Goal: Complete application form

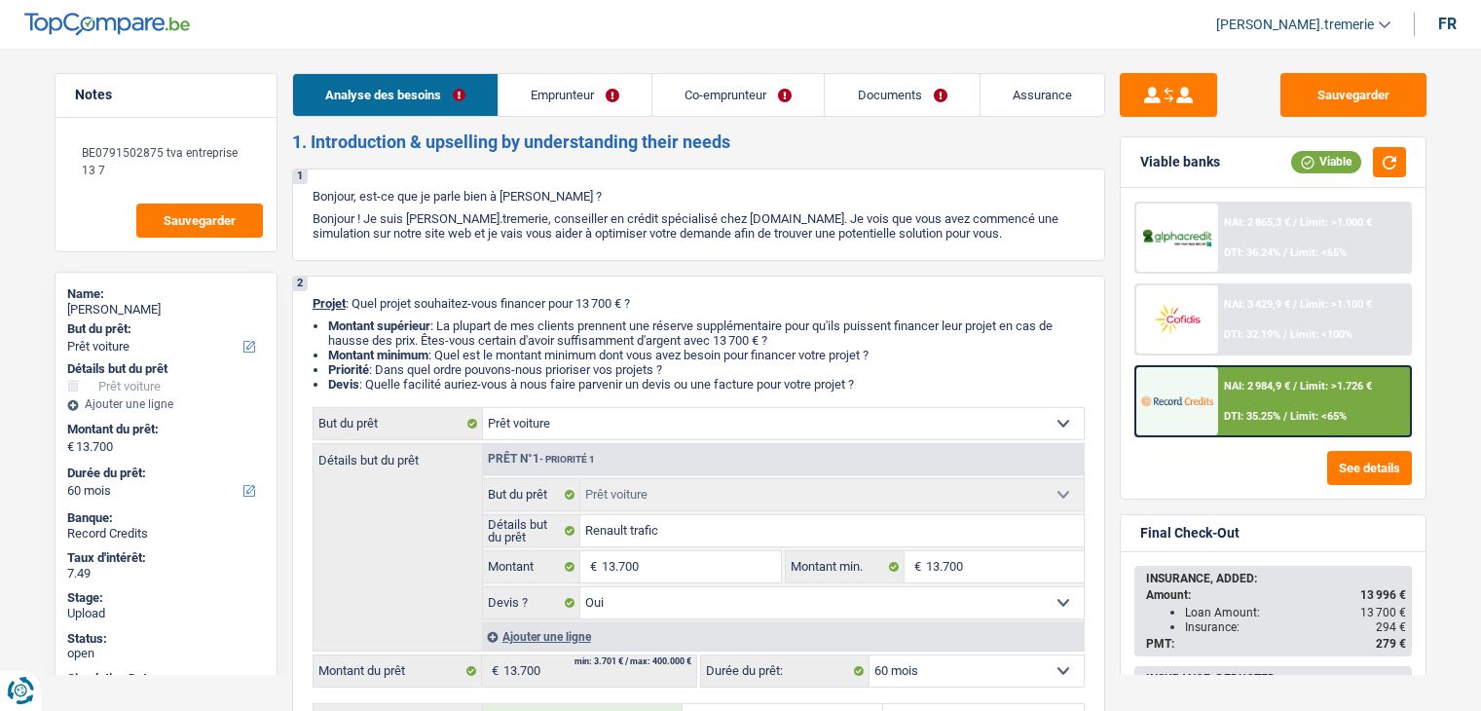
select select "car"
select select "60"
select select "car"
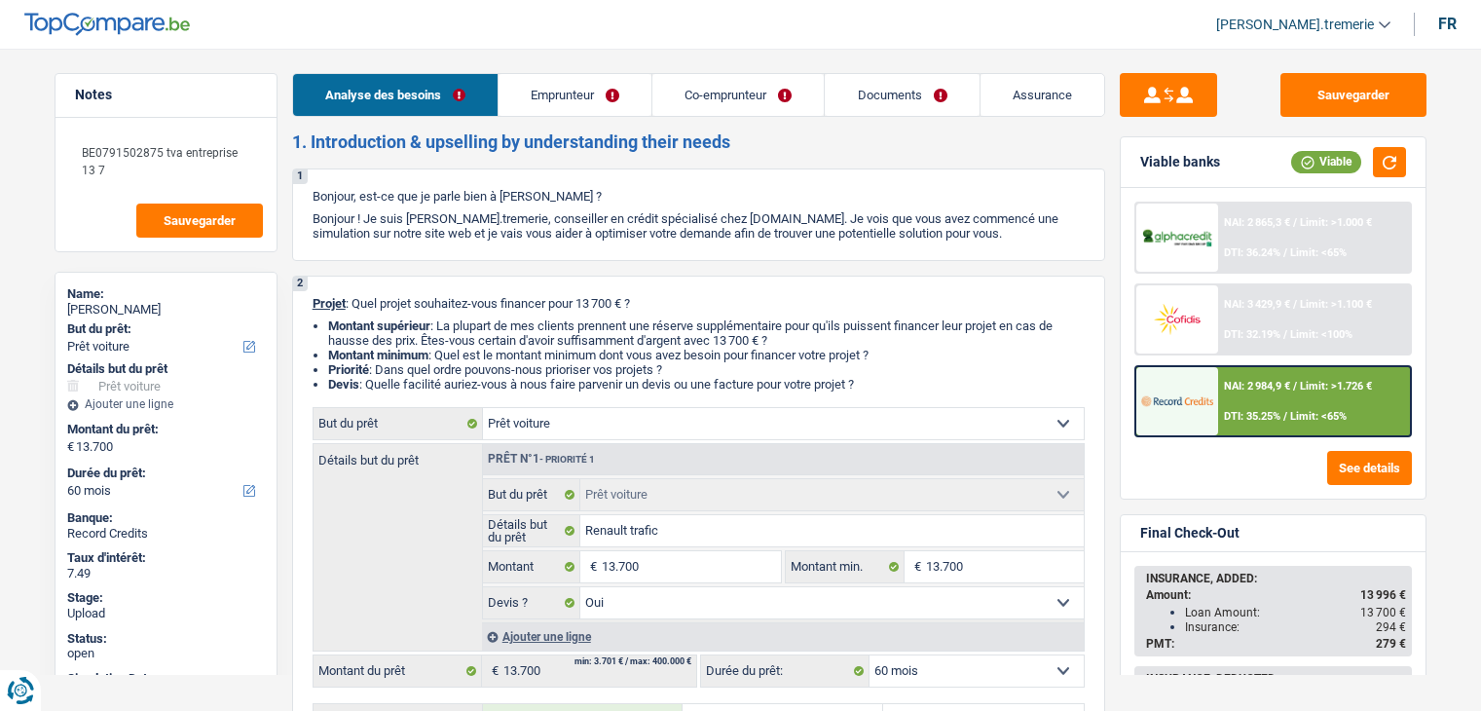
select select "yes"
select select "60"
select select "worker"
select select "privateEmployee"
select select "netSalary"
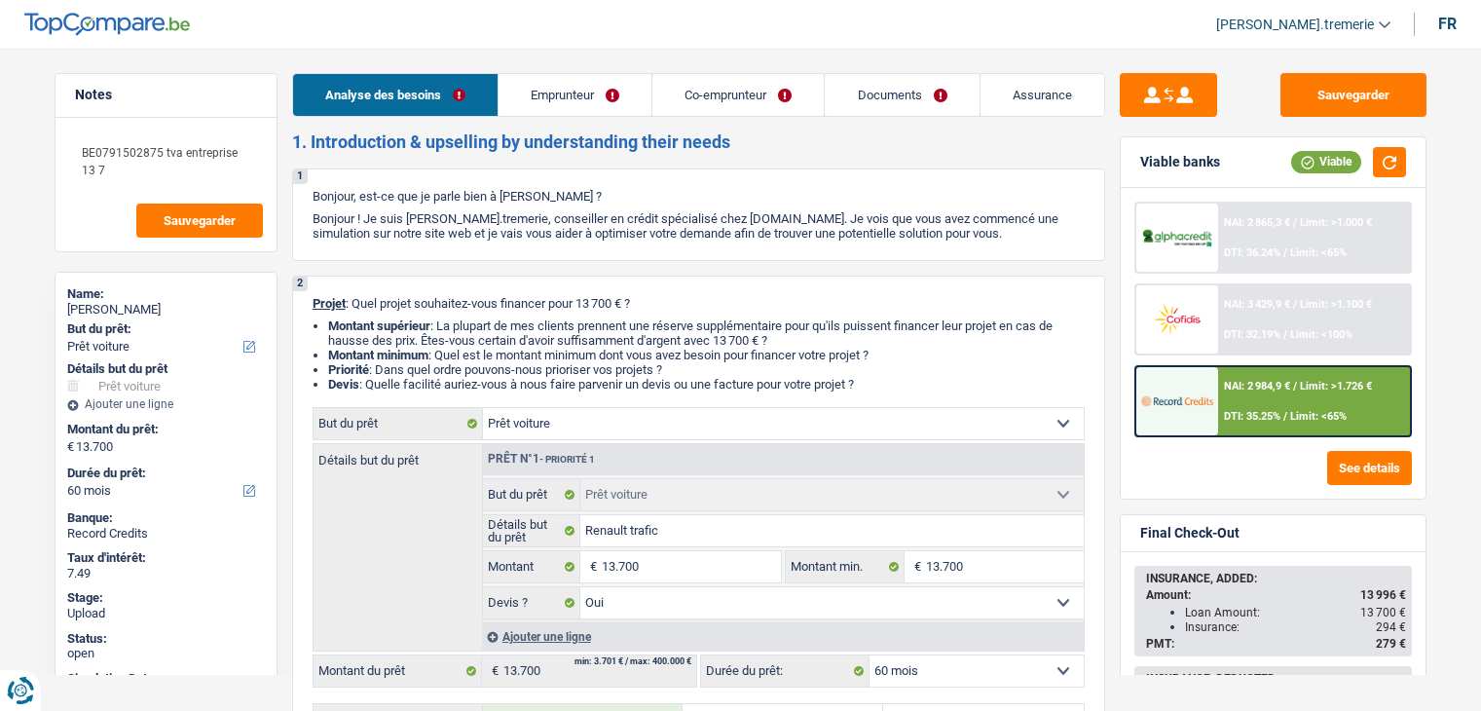
select select "mealVouchers"
select select "parttimeSelfemployed"
select select "familyAllowances"
select select "netSalary"
select select "mealVouchers"
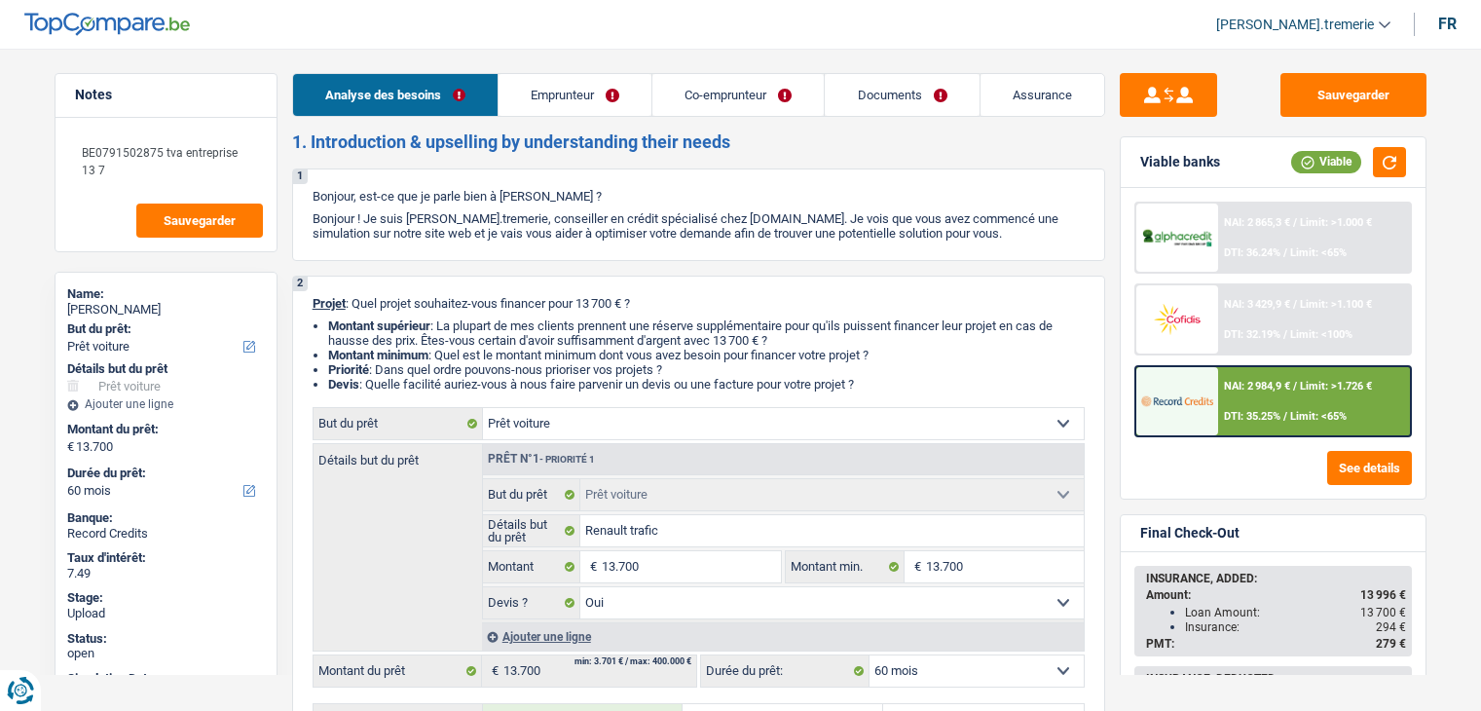
select select "familyAllowances"
select select "ownerWithMortgage"
select select "mortgage"
select select "300"
select select "carLoan"
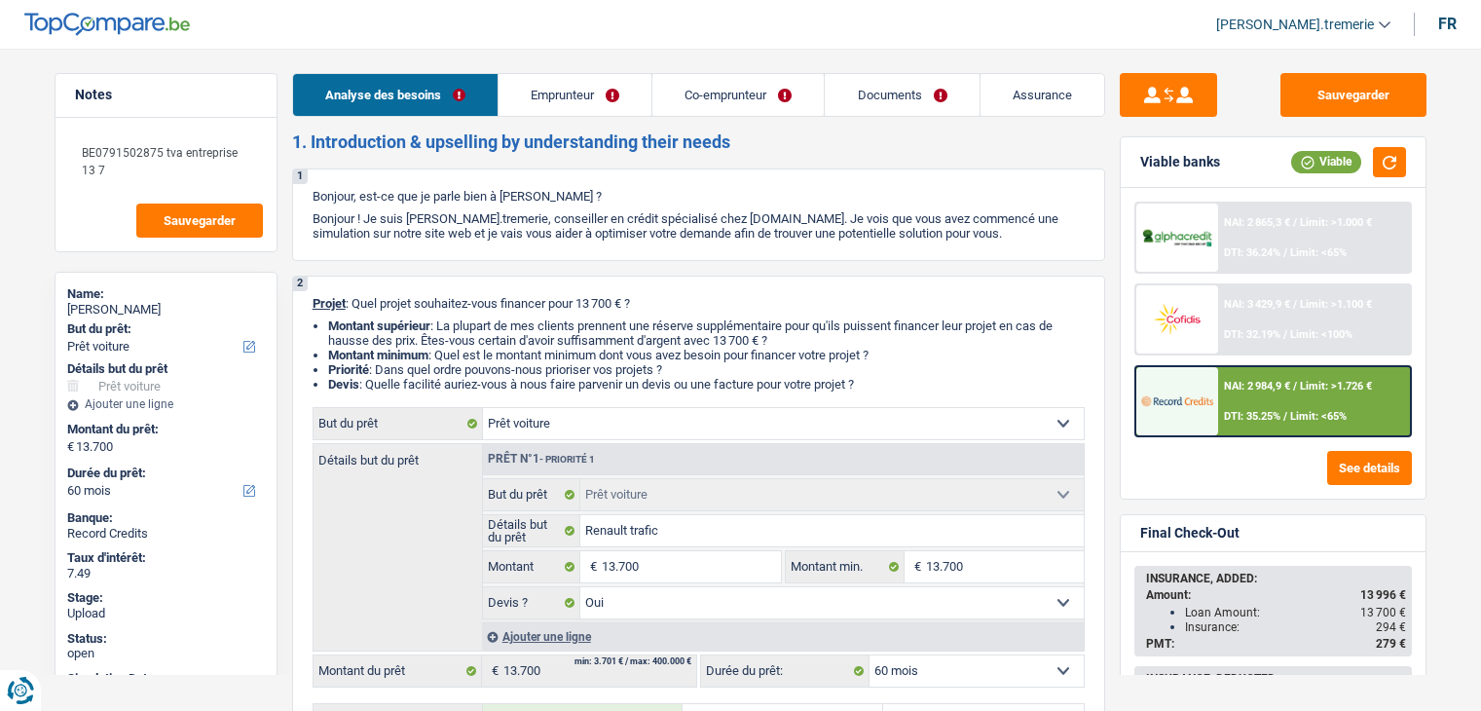
select select "60"
select select "car"
select select "yes"
select select "60"
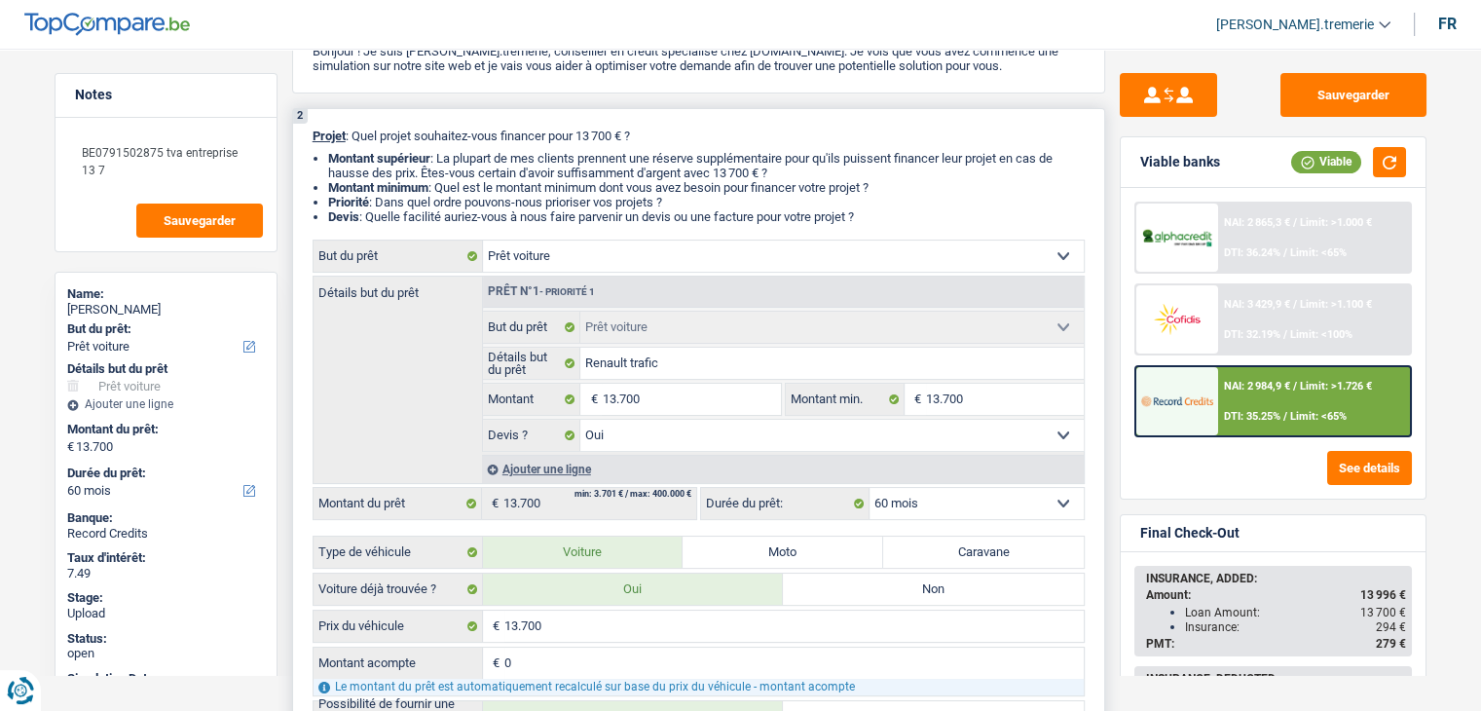
click at [543, 465] on div "Ajouter une ligne" at bounding box center [783, 469] width 602 height 28
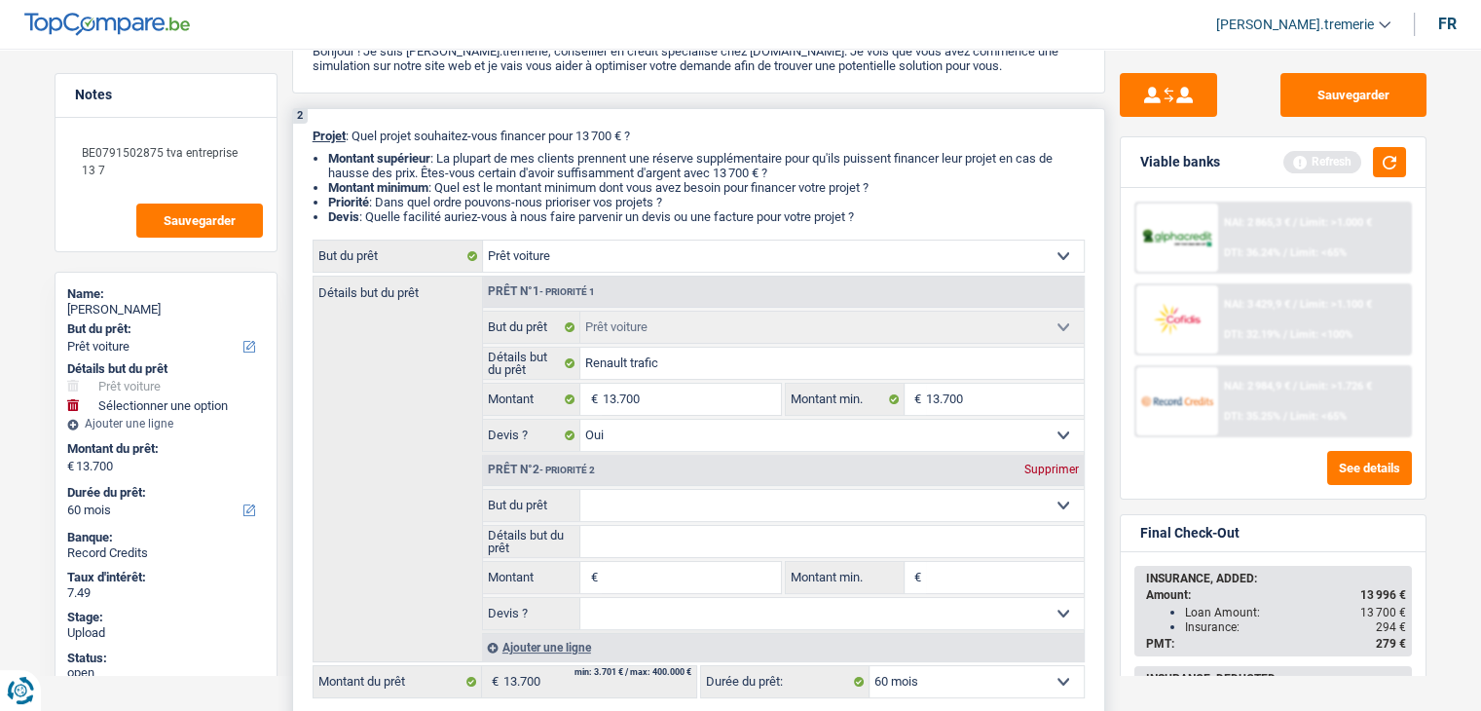
click at [644, 579] on input "Montant" at bounding box center [691, 577] width 178 height 31
type input "3"
type input "38"
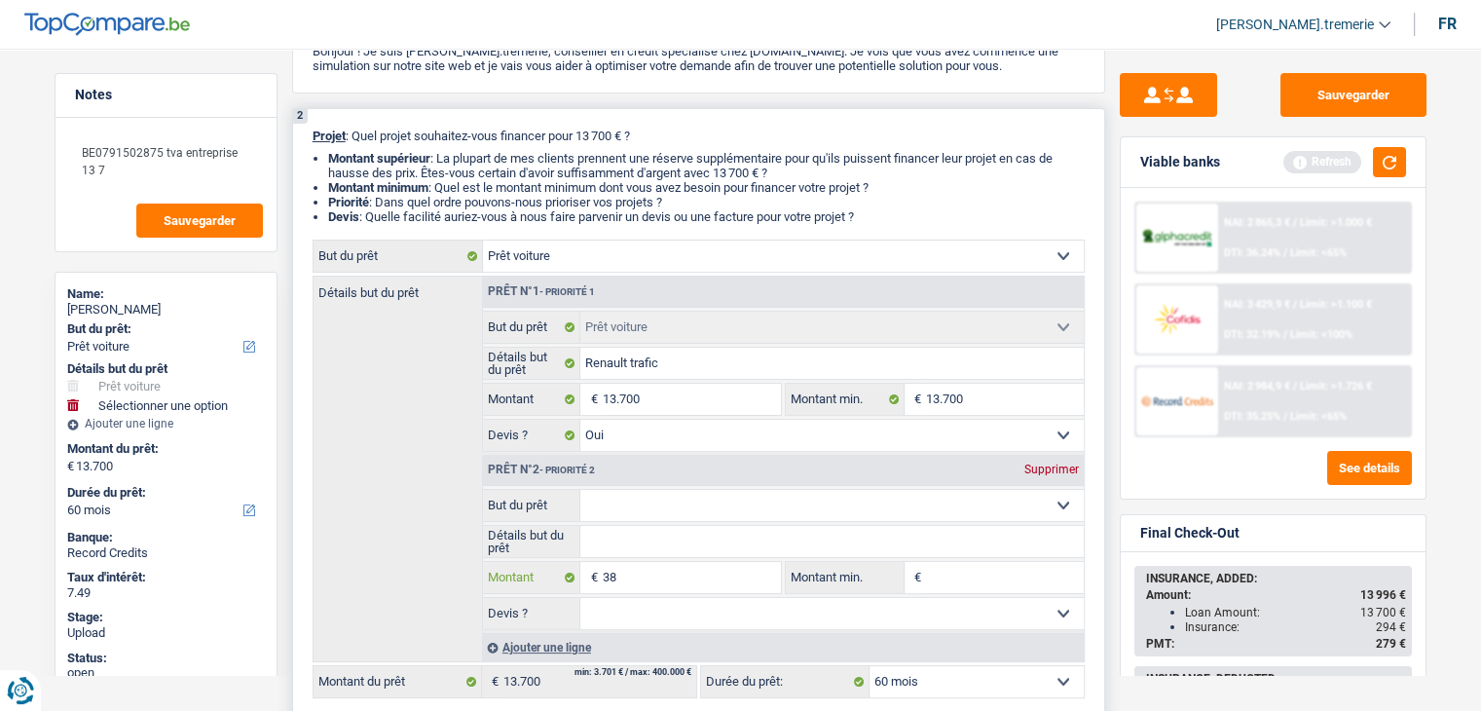
type input "380"
type input "14.080"
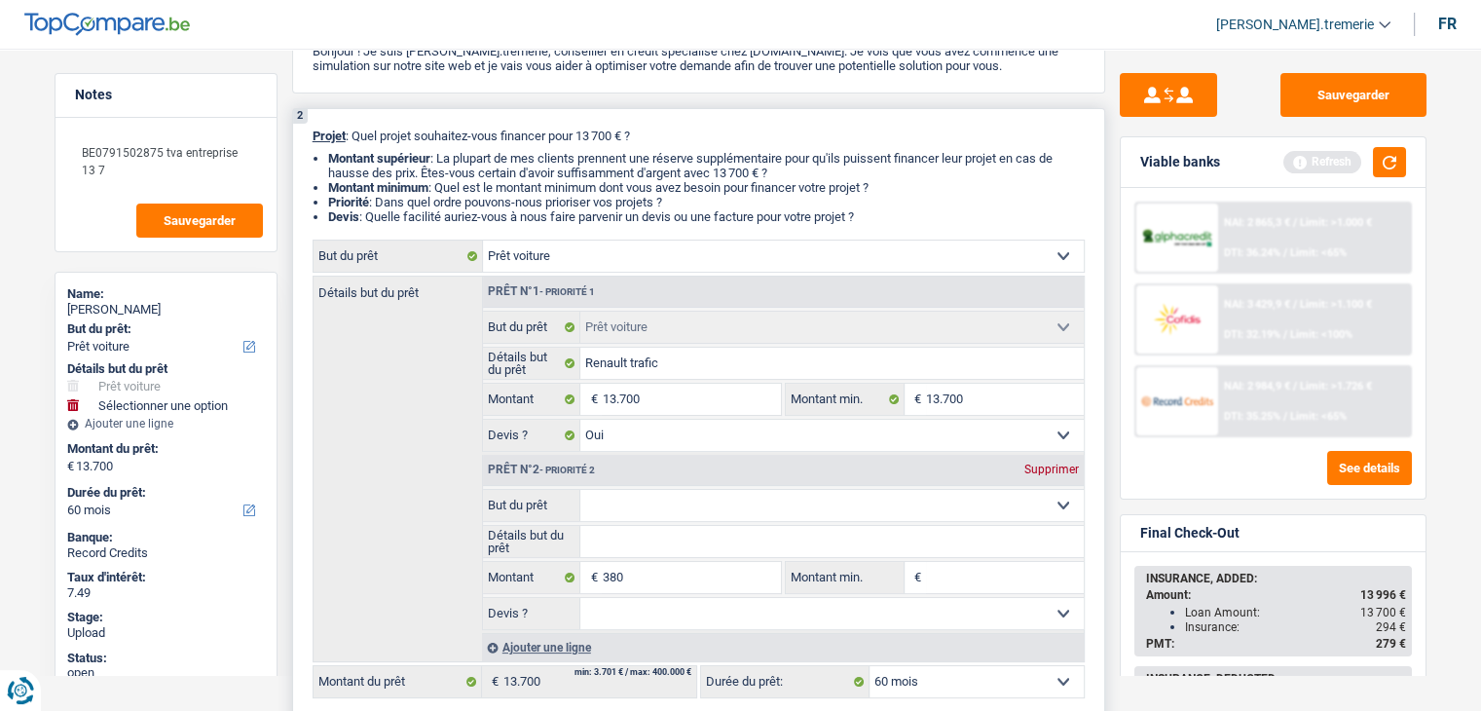
type input "14.080"
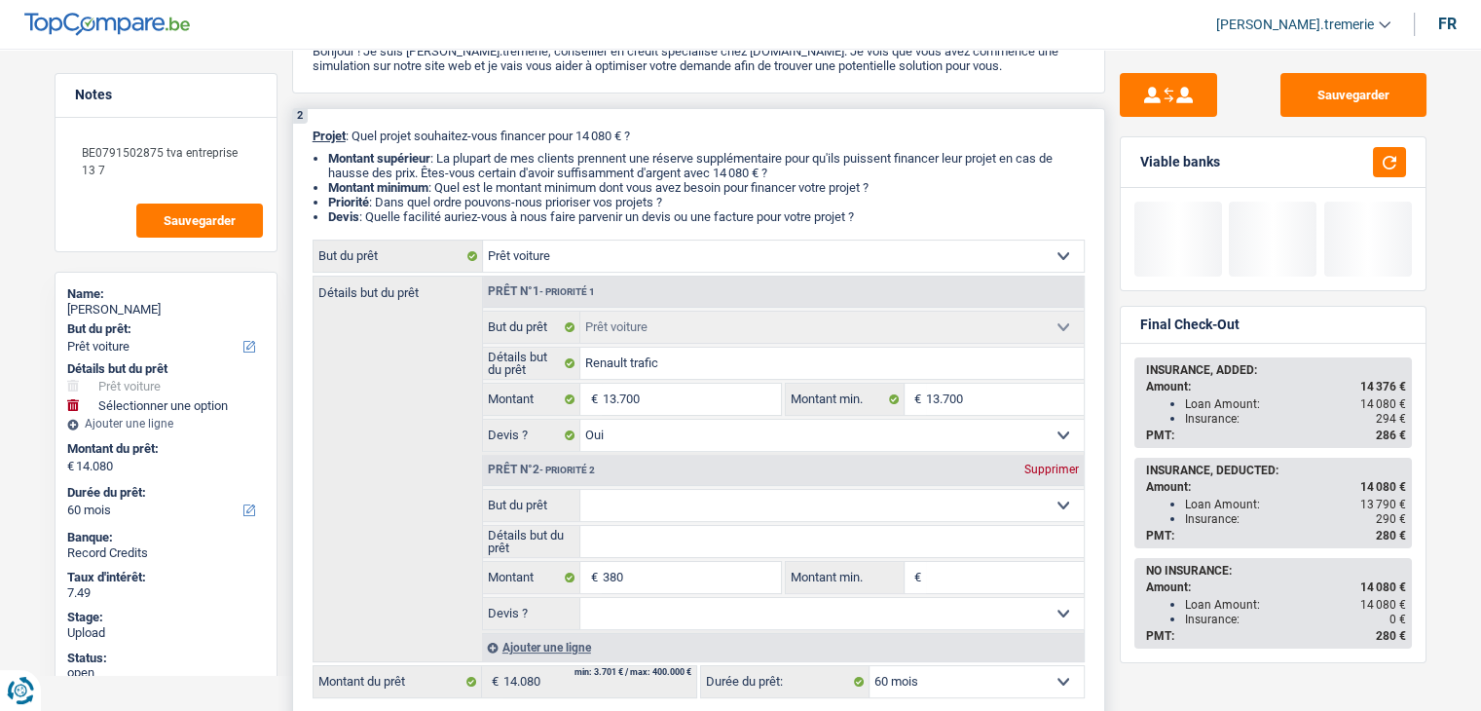
click at [693, 652] on div "Ajouter une ligne" at bounding box center [783, 647] width 602 height 28
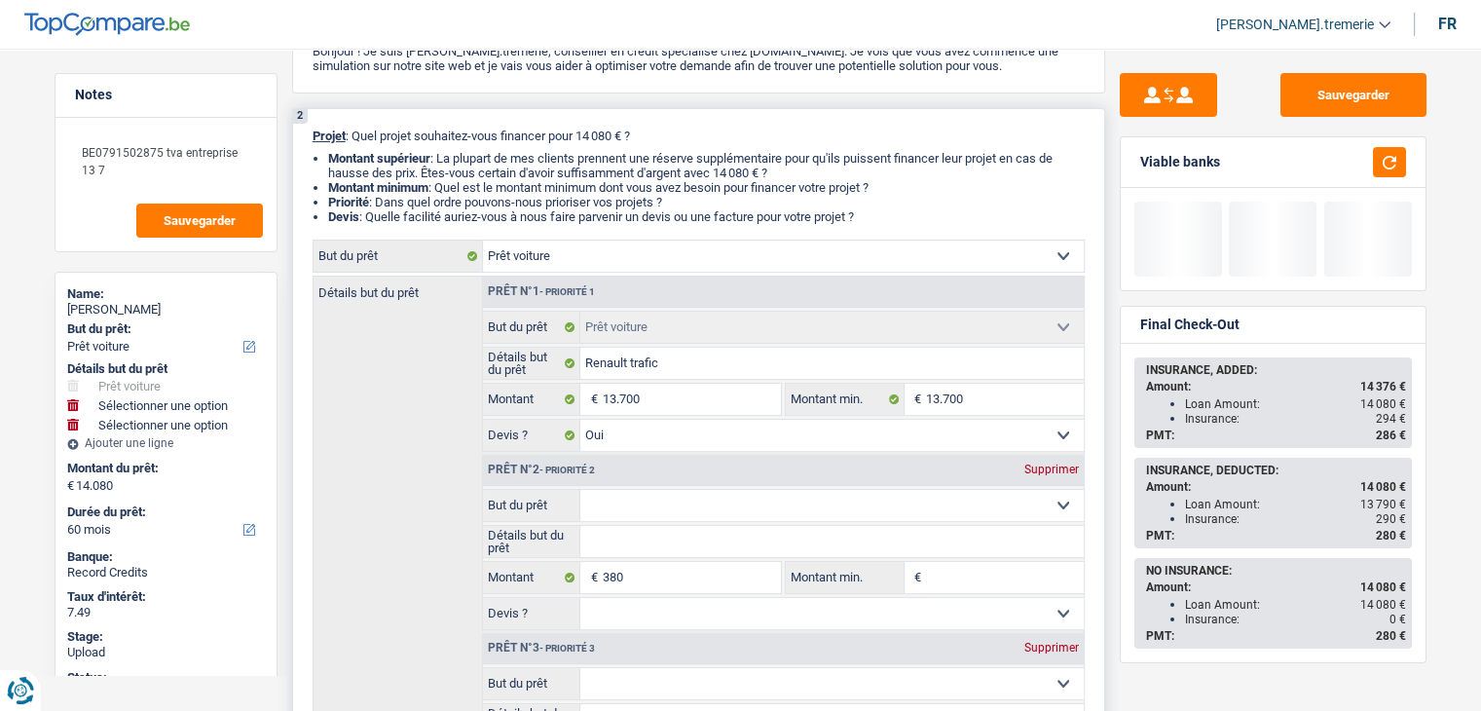
click at [1032, 648] on div "Supprimer" at bounding box center [1052, 648] width 64 height 12
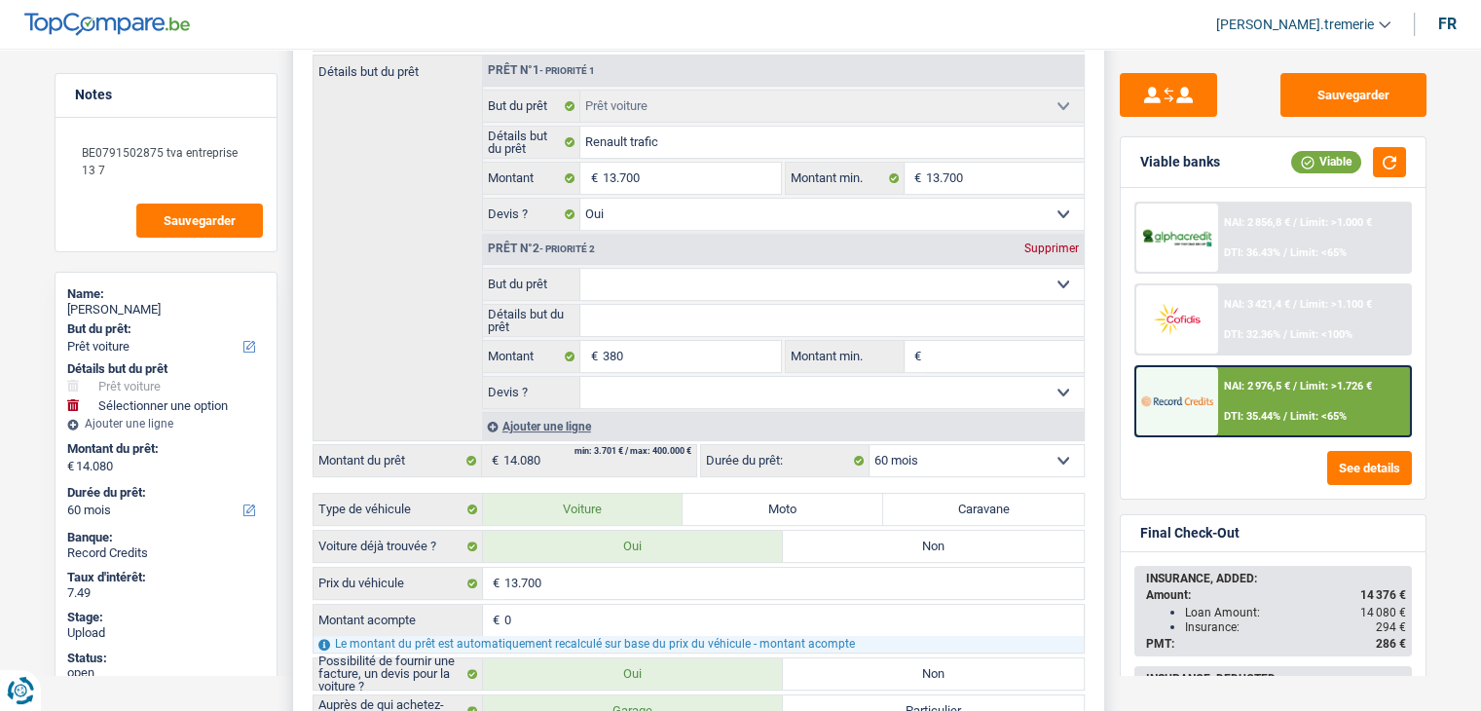
scroll to position [390, 0]
click at [1280, 401] on div "NAI: 2 976,5 € / Limit: >1.726 € DTI: 35.44% / Limit: <65%" at bounding box center [1314, 401] width 192 height 68
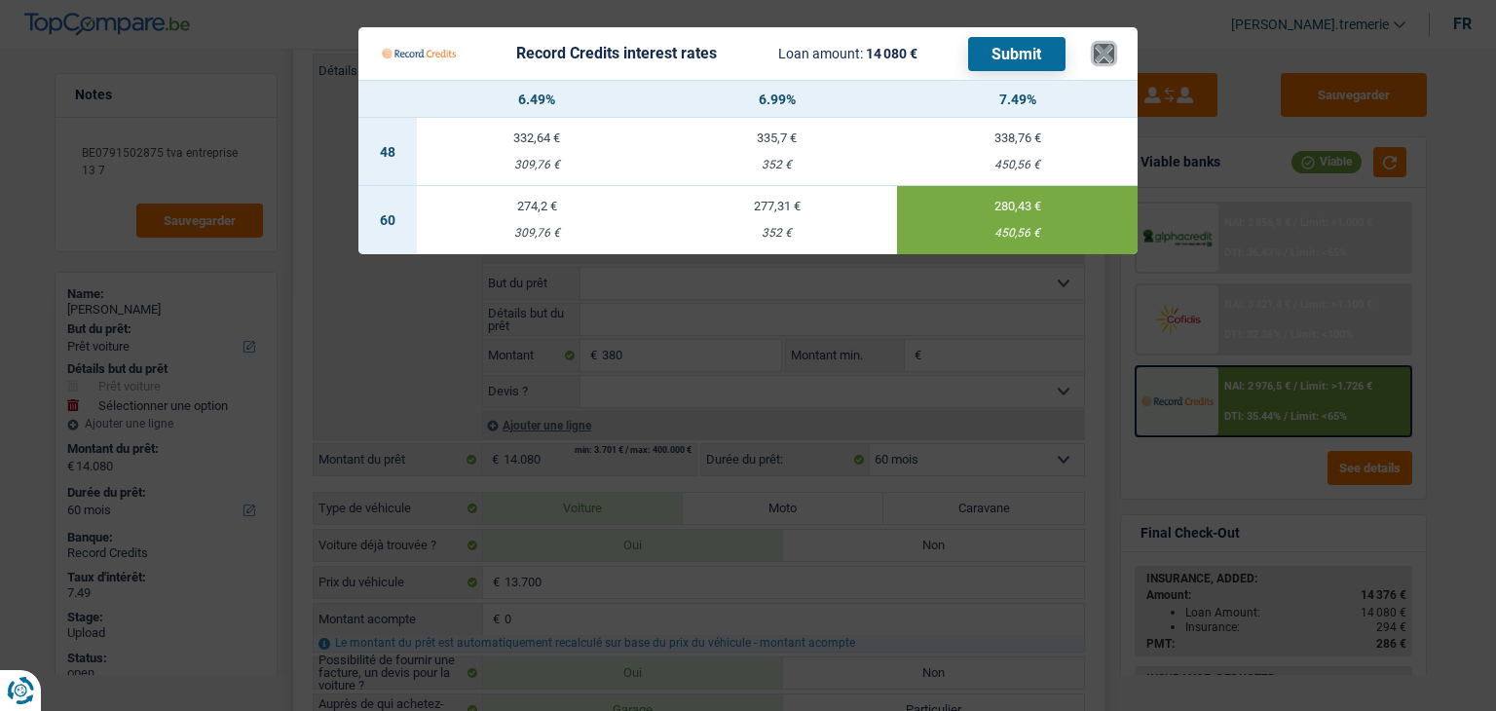
click at [1104, 48] on button "×" at bounding box center [1104, 53] width 20 height 19
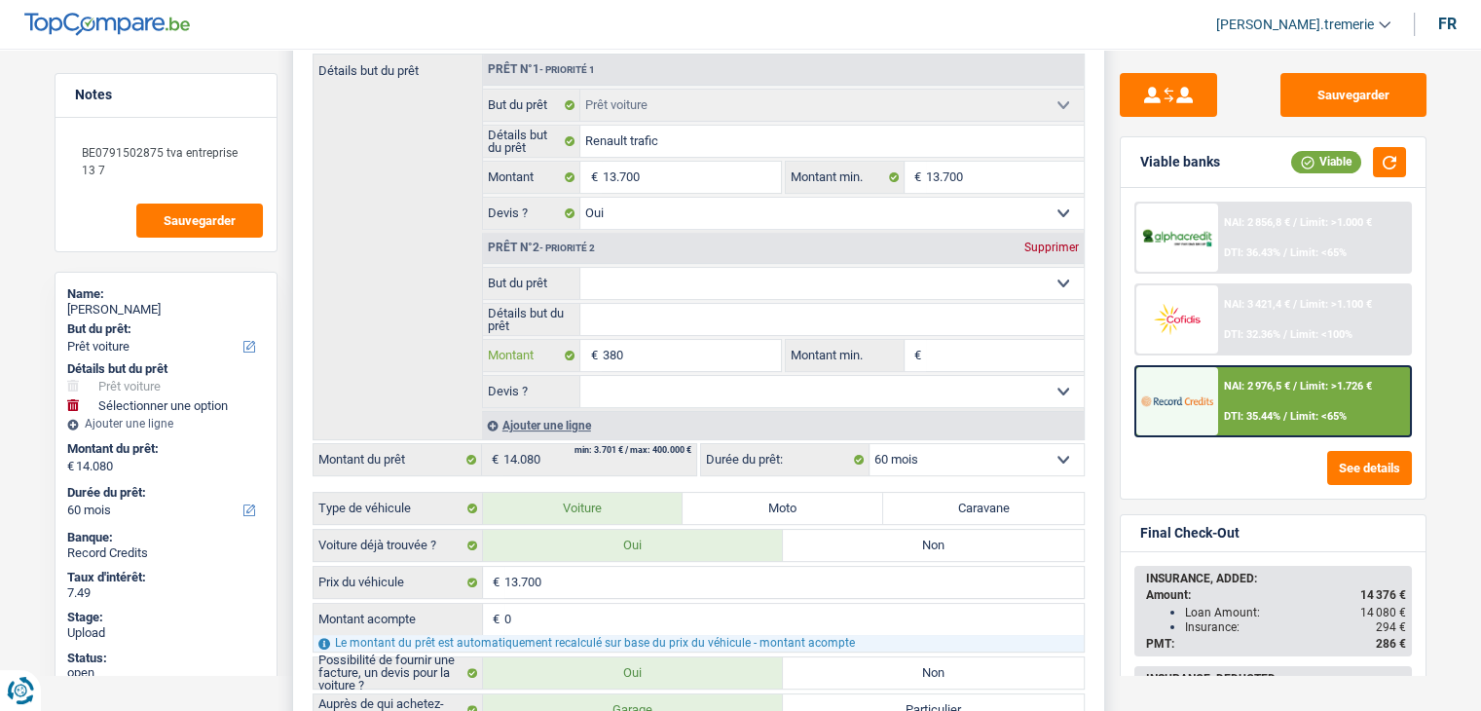
click at [616, 346] on input "380" at bounding box center [691, 355] width 178 height 31
type input "30"
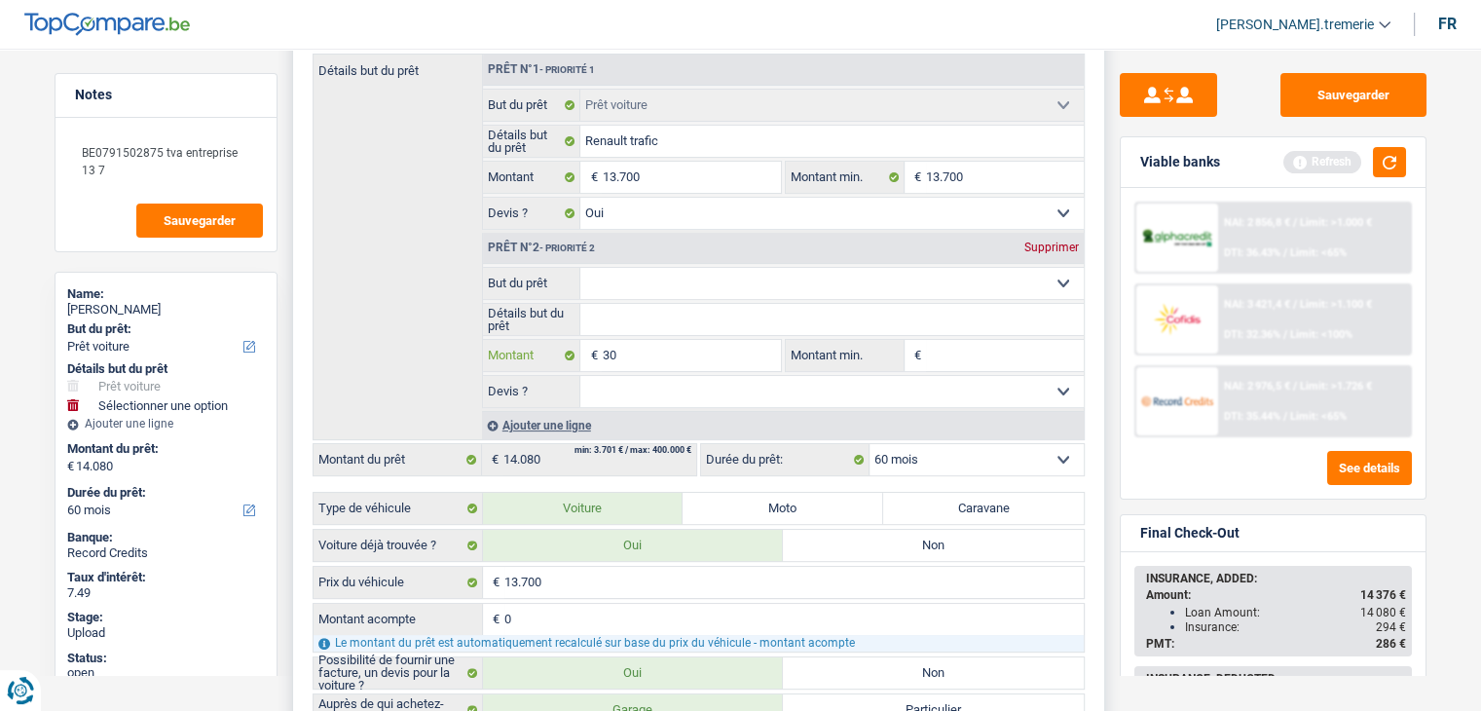
type input "390"
type input "14.090"
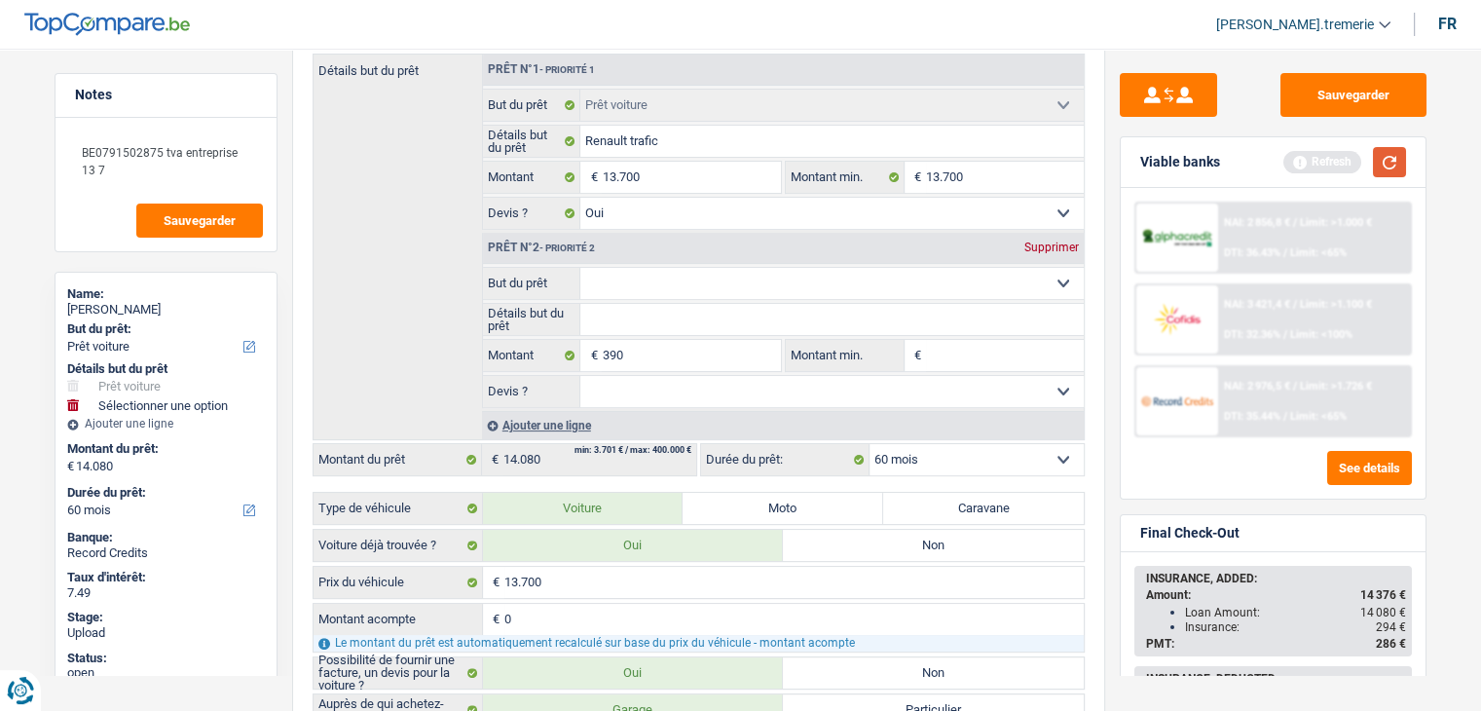
type input "14.090"
click at [1394, 163] on button "button" at bounding box center [1389, 162] width 33 height 30
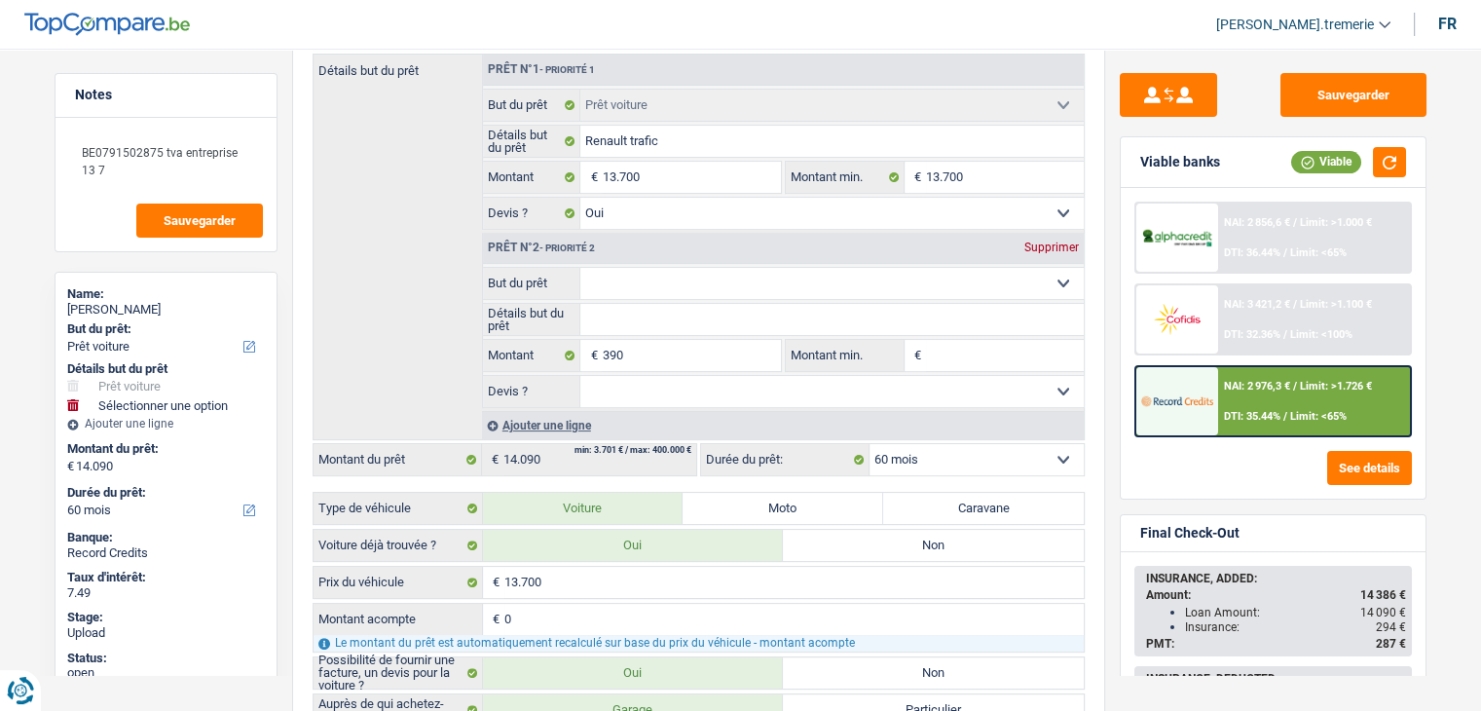
click at [1253, 369] on div "NAI: 2 976,3 € / Limit: >1.726 € DTI: 35.44% / Limit: <65%" at bounding box center [1314, 401] width 192 height 68
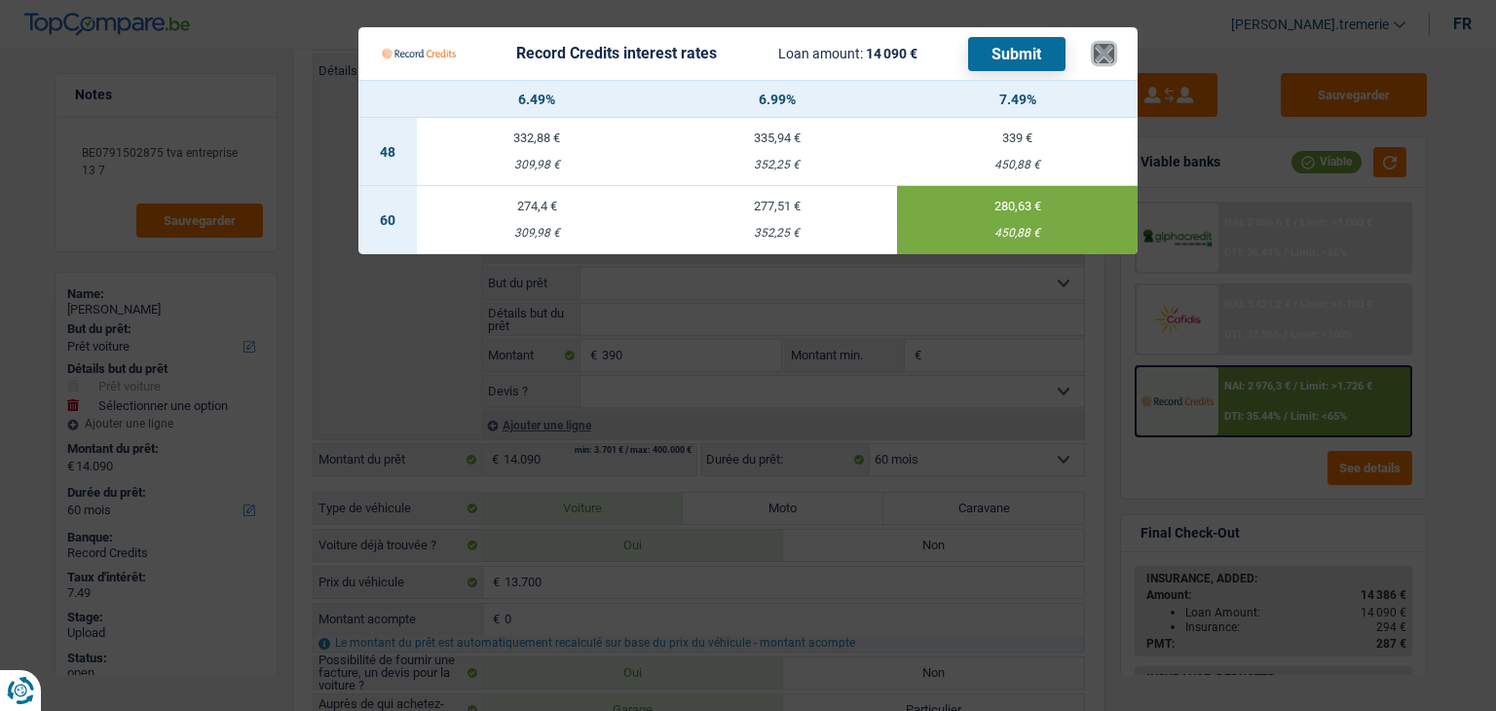
click at [1110, 49] on button "×" at bounding box center [1104, 53] width 20 height 19
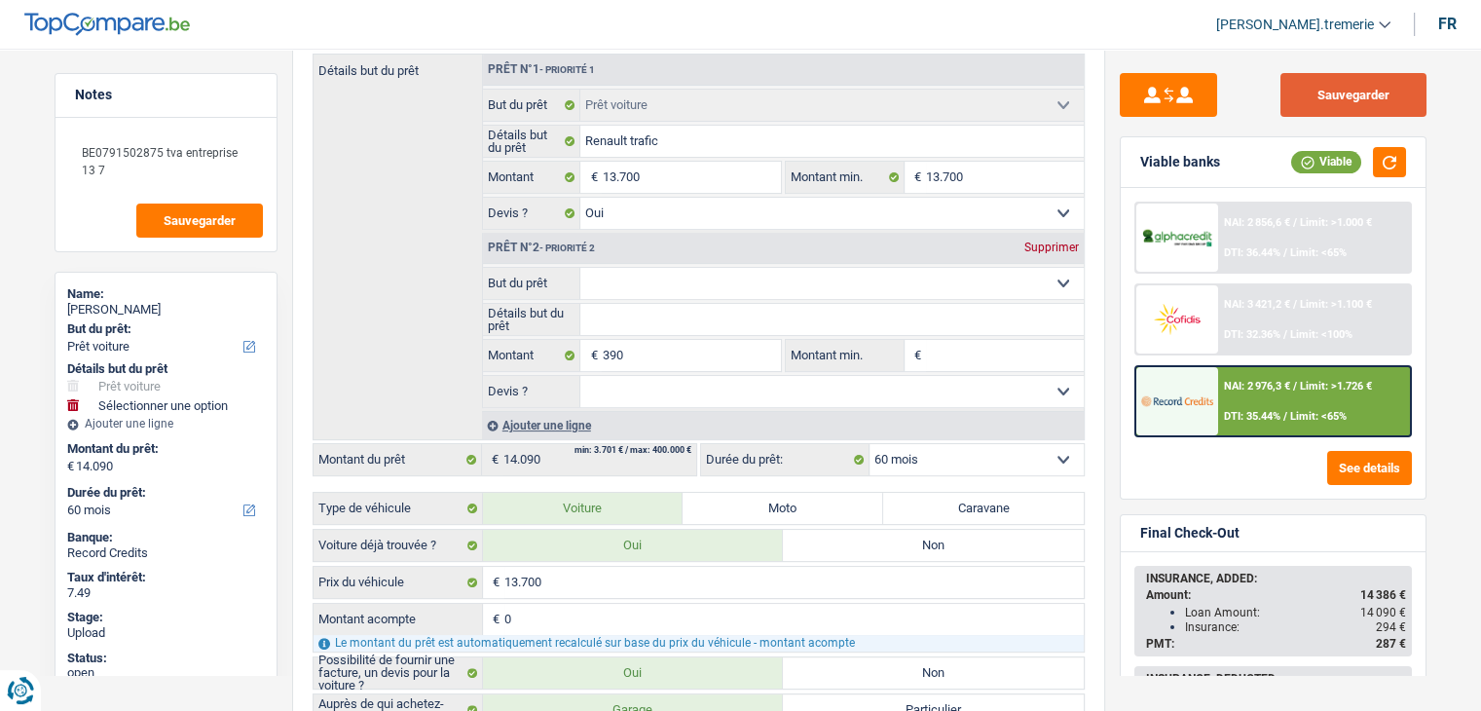
click at [1357, 87] on button "Sauvegarder" at bounding box center [1354, 95] width 146 height 44
